Goal: Transaction & Acquisition: Purchase product/service

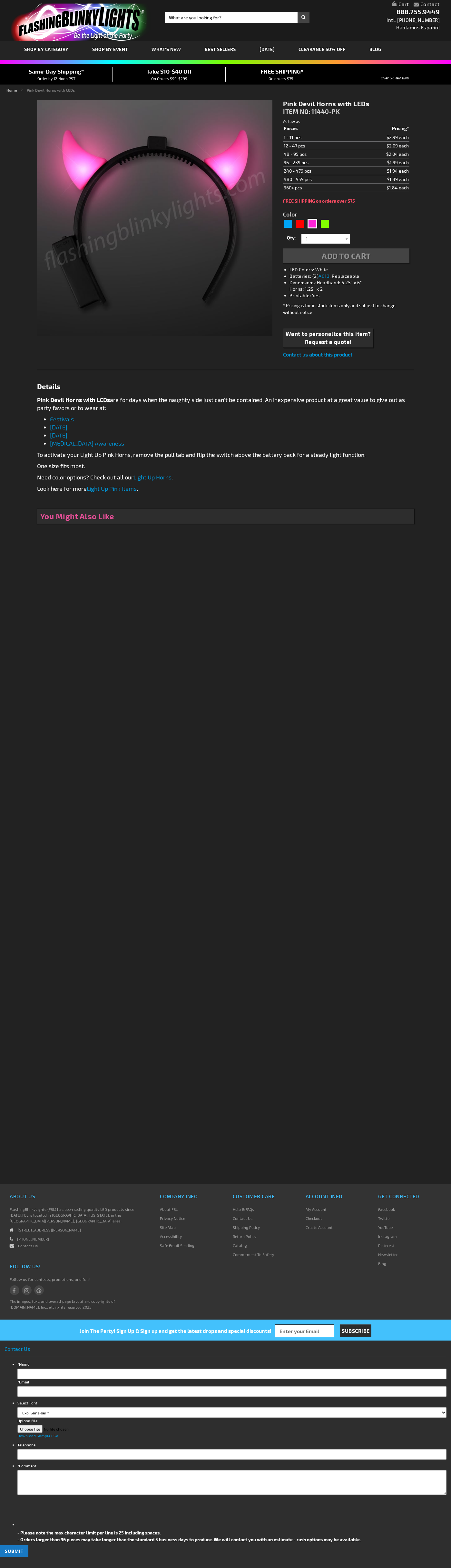
type input "5639"
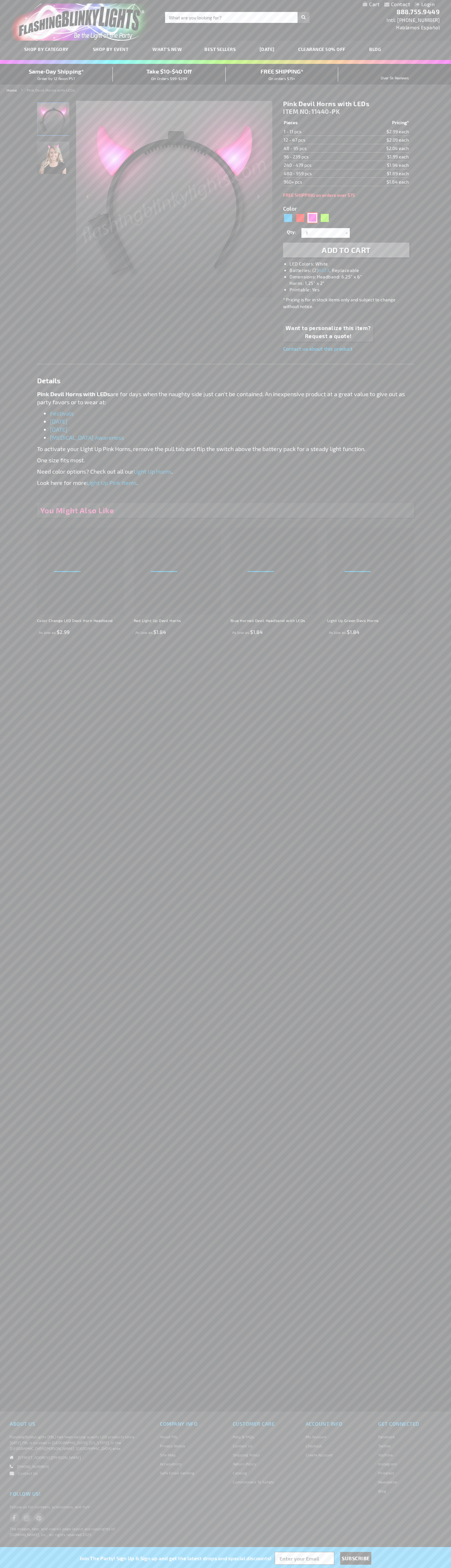
click at [313, 218] on div "Pink" at bounding box center [312, 218] width 10 height 10
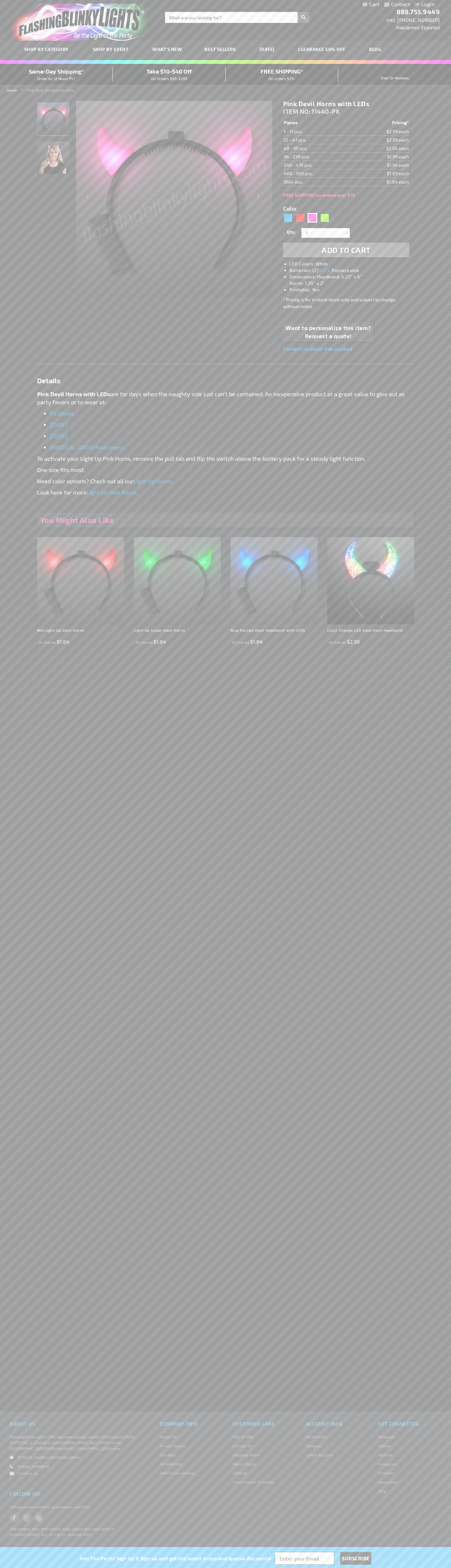
click at [346, 250] on span "Add to Cart" at bounding box center [346, 249] width 49 height 10
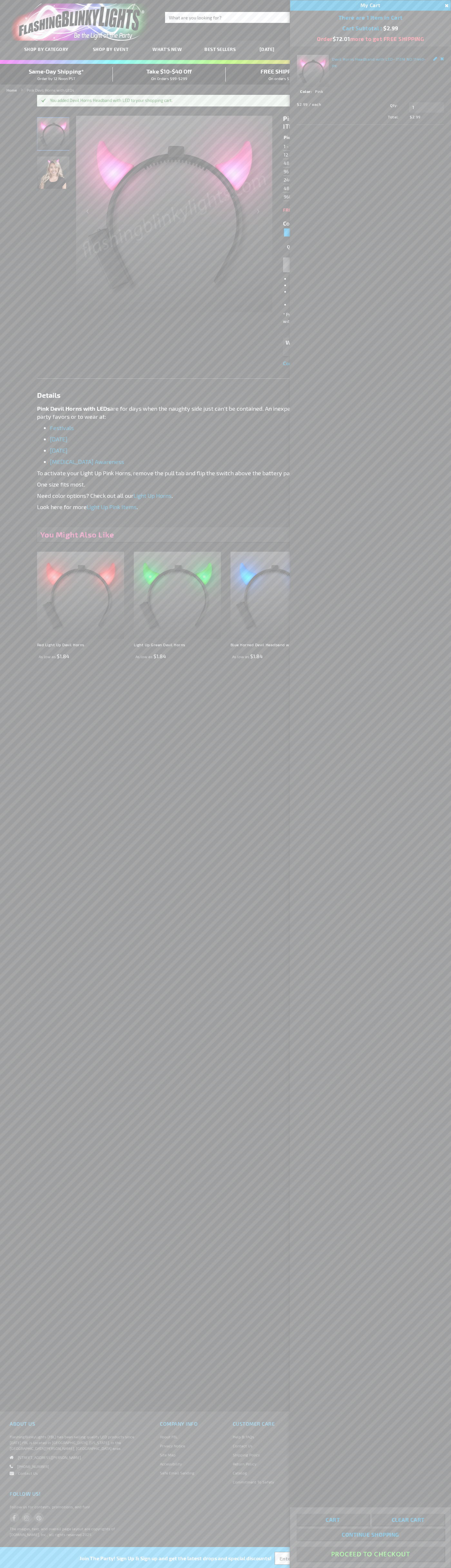
click at [371, 1555] on button "Proceed To Checkout" at bounding box center [371, 1554] width 148 height 14
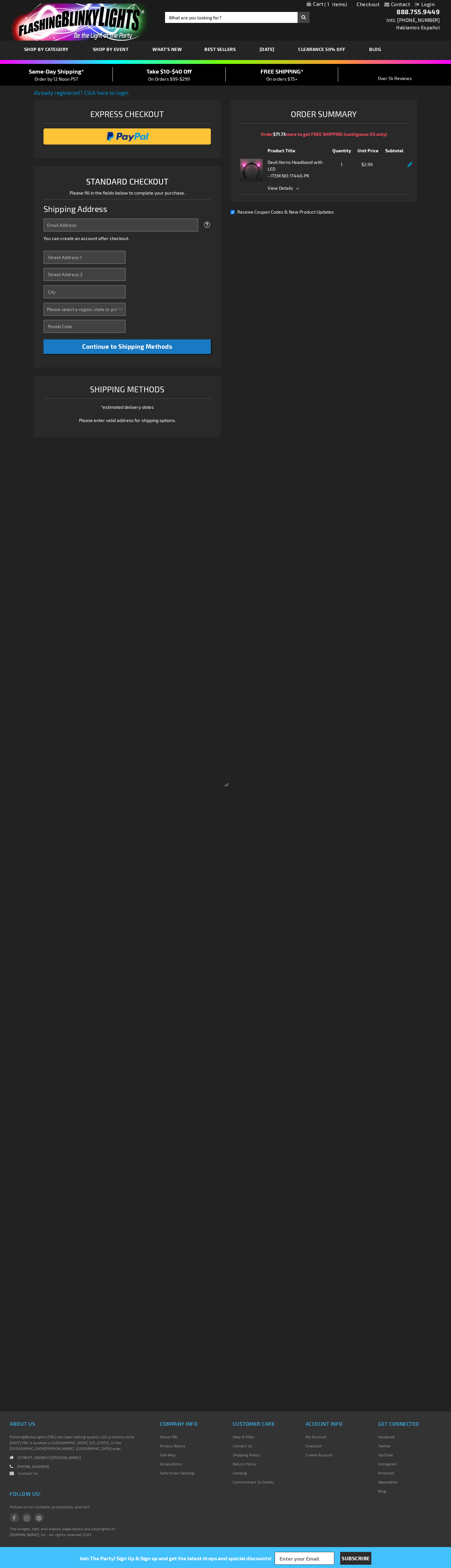
select select "US"
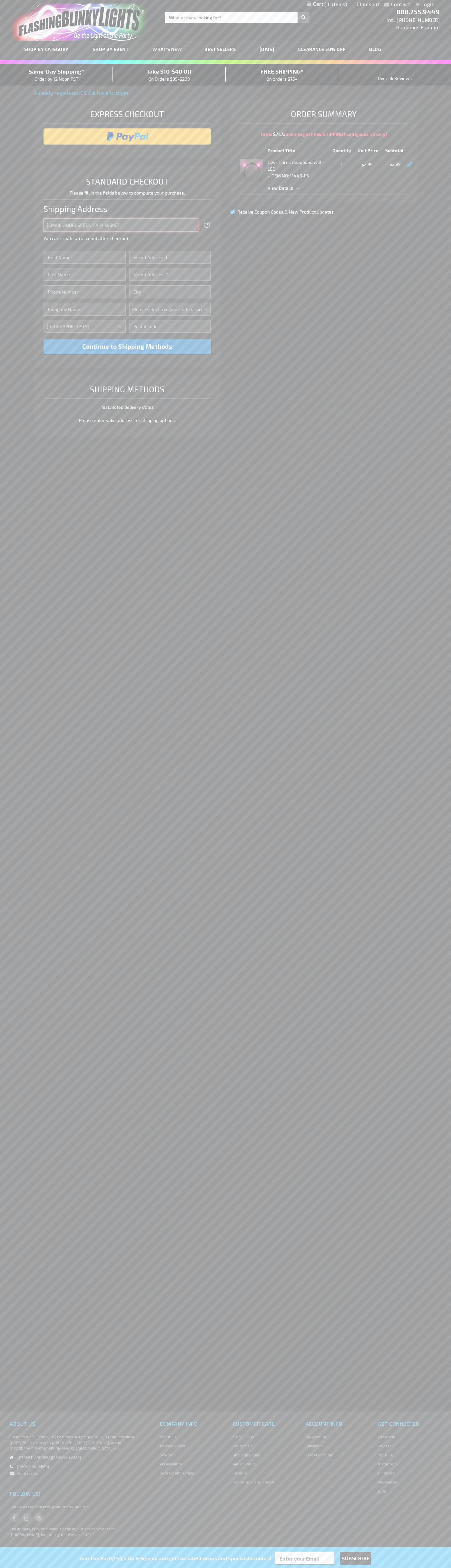
type input "johnsmith005@storebotmail.joonix.net"
type input "John"
type input "201 S. Division St. McKinley Towne Center"
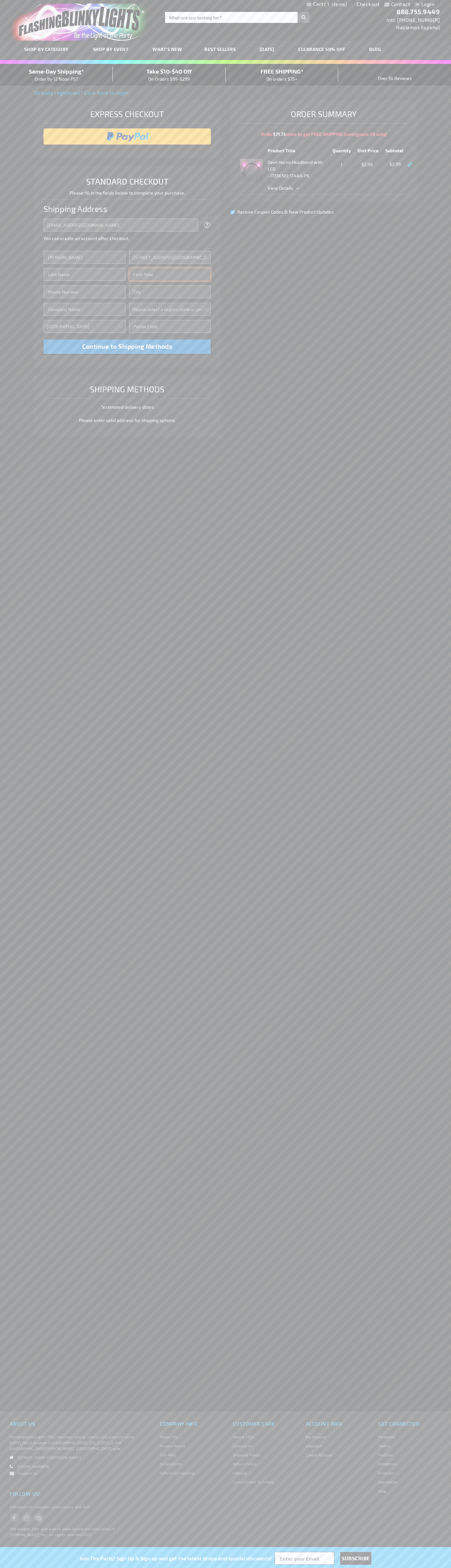
type input "First floor"
type input "ann arbor"
select select "33"
type input "48104"
type input "Smith"
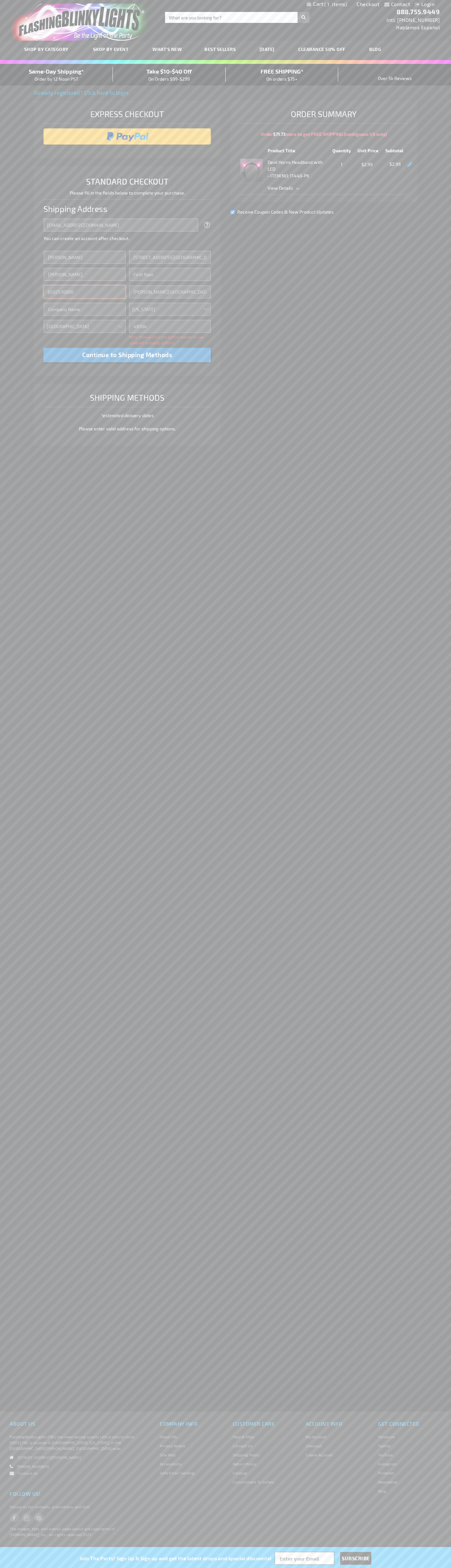
type input "6502530000"
type input "John Smith"
click at [56, 75] on div "Same-Day Shipping* Order by 12 Noon PST" at bounding box center [56, 74] width 113 height 15
click at [128, 137] on input "image" at bounding box center [127, 137] width 161 height 13
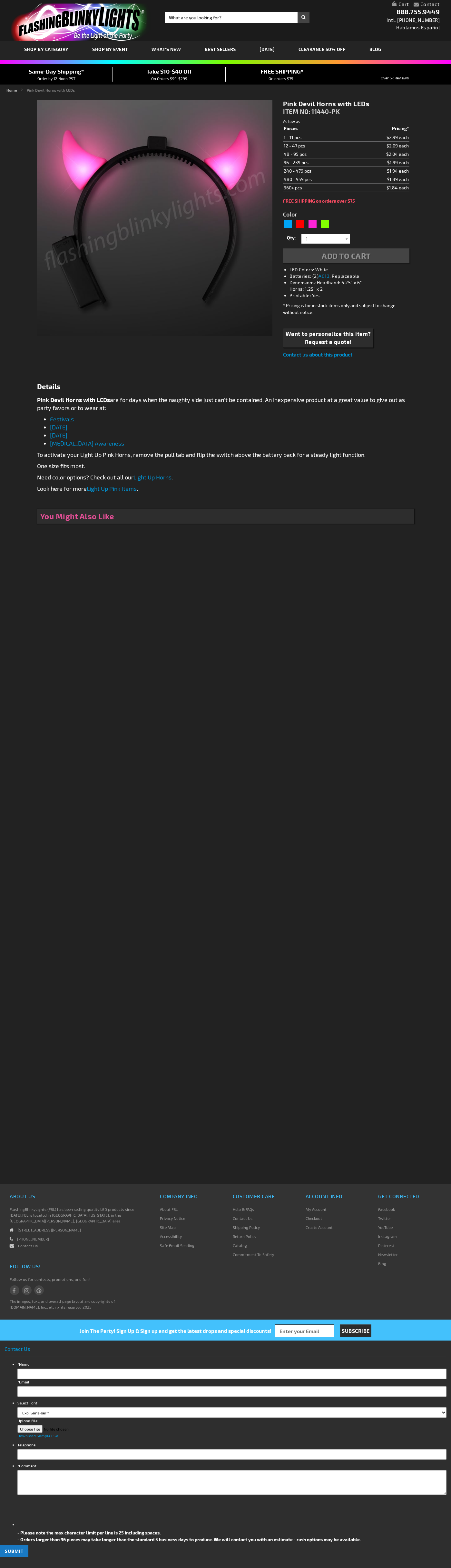
type input "5639"
